Goal: Transaction & Acquisition: Subscribe to service/newsletter

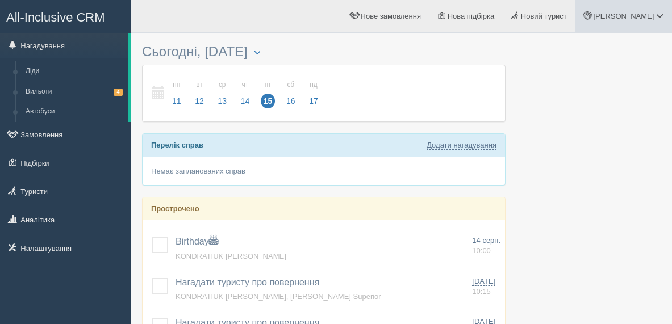
click at [653, 15] on span "[PERSON_NAME]" at bounding box center [623, 16] width 61 height 9
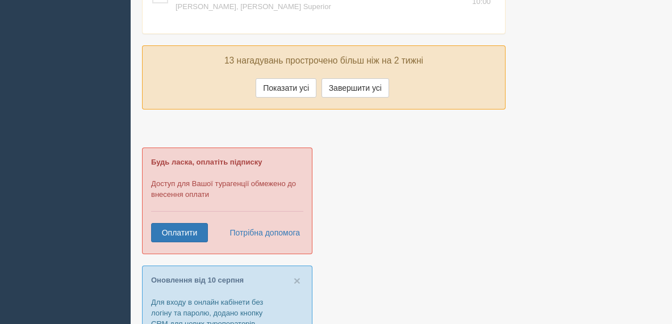
scroll to position [454, 0]
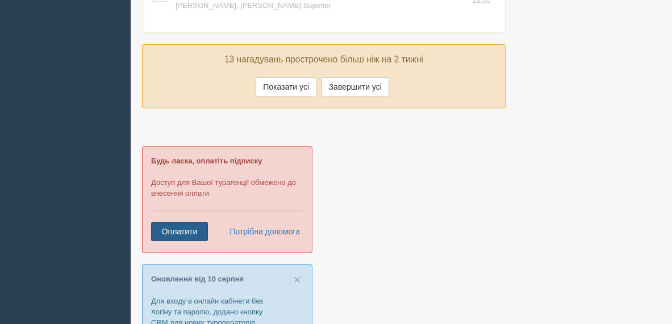
click at [174, 234] on link "Оплатити" at bounding box center [179, 231] width 57 height 19
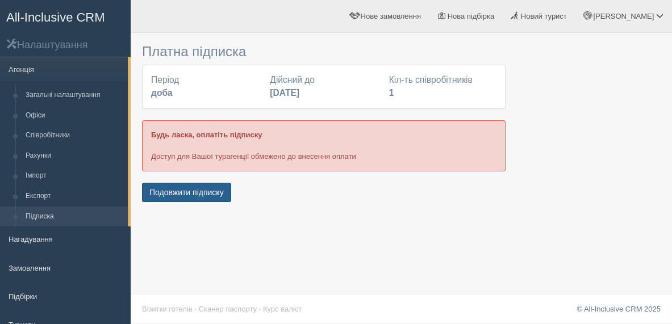
click at [194, 192] on button "Подовжити підписку" at bounding box center [186, 192] width 89 height 19
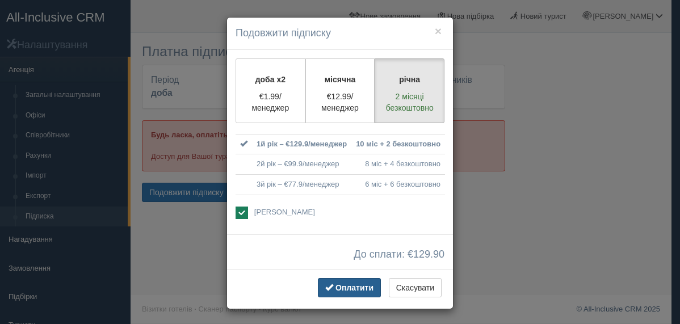
click at [350, 288] on span "Оплатити" at bounding box center [355, 287] width 38 height 9
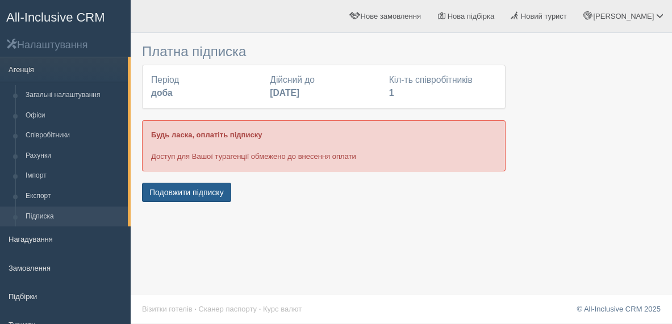
click at [177, 192] on button "Подовжити підписку" at bounding box center [186, 192] width 89 height 19
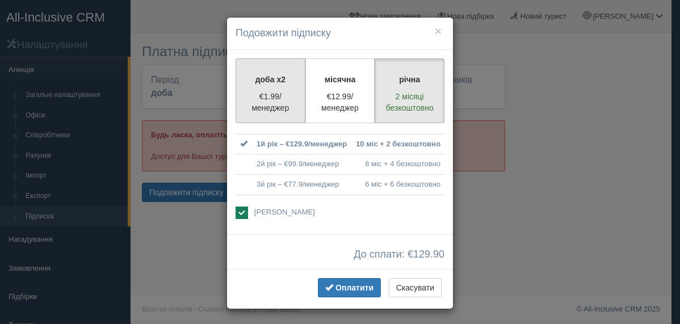
click at [257, 98] on p "€1.99/менеджер" at bounding box center [270, 102] width 55 height 23
radio input "true"
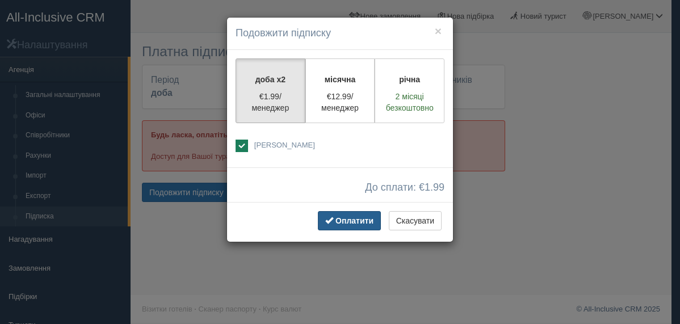
click at [339, 222] on span "Оплатити" at bounding box center [355, 220] width 38 height 9
